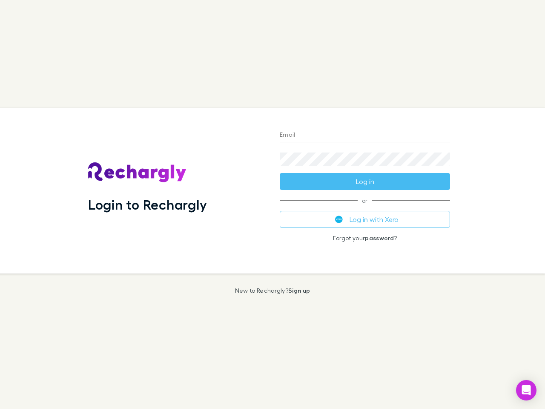
click at [272, 204] on div "Login to Rechargly" at bounding box center [176, 190] width 191 height 165
click at [365, 135] on input "Email" at bounding box center [365, 136] width 170 height 14
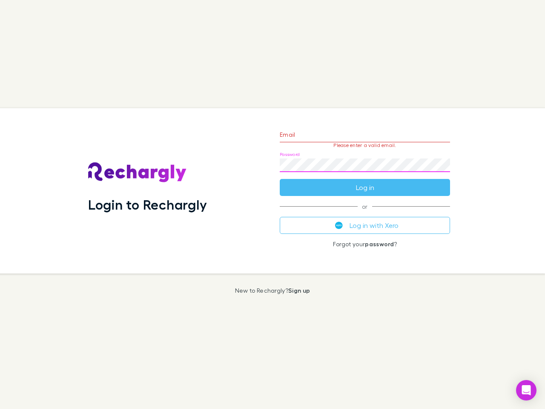
click at [365, 181] on form "Email Please enter a valid email. Password Log in" at bounding box center [365, 159] width 170 height 74
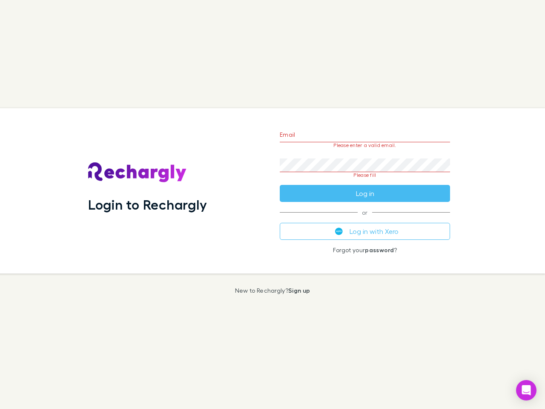
click at [365, 219] on div "Email Please enter a valid email. Password Please fill Log in or Log in with Xe…" at bounding box center [365, 190] width 184 height 165
click at [526, 390] on icon "Open Intercom Messenger" at bounding box center [526, 390] width 9 height 10
